Goal: Task Accomplishment & Management: Manage account settings

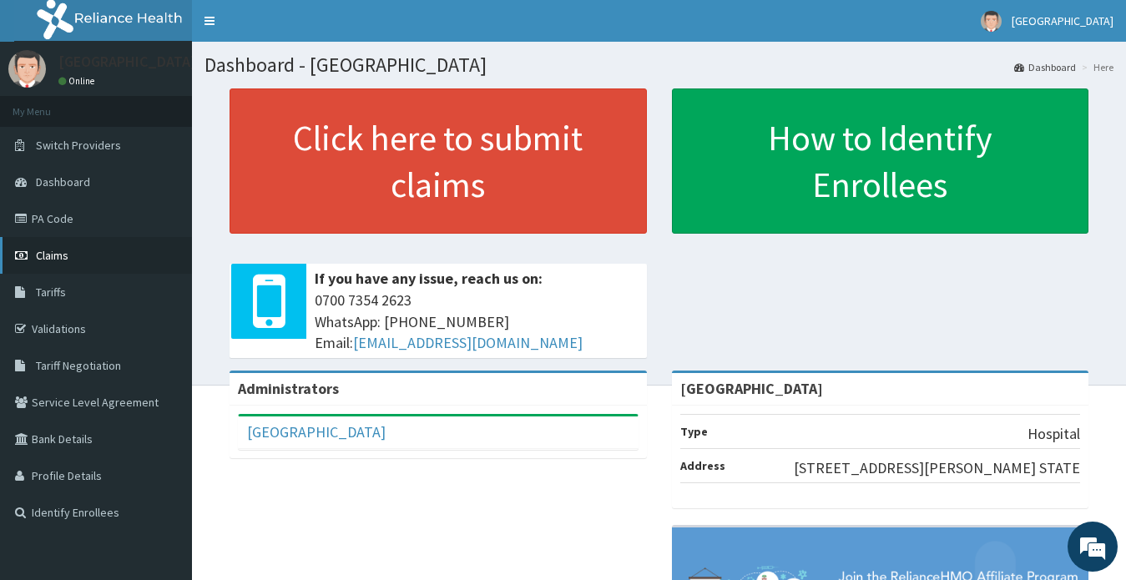
click at [45, 260] on span "Claims" at bounding box center [52, 255] width 33 height 15
